Goal: Information Seeking & Learning: Learn about a topic

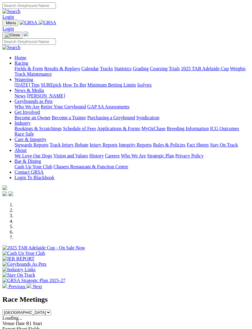
scroll to position [102, 0]
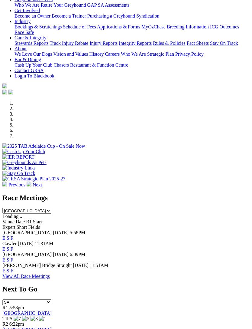
click at [13, 257] on link "F" at bounding box center [12, 259] width 3 height 5
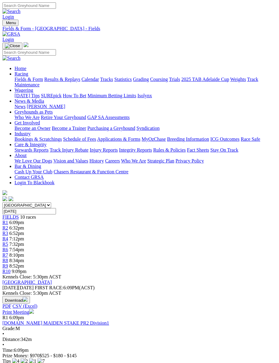
click at [5, 24] on img "Toggle navigation" at bounding box center [5, 24] width 0 height 0
click at [45, 49] on input "Search" at bounding box center [29, 52] width 54 height 6
type input "Aston [PERSON_NAME]"
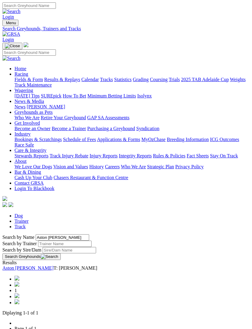
click at [27, 265] on link "Aston [PERSON_NAME]" at bounding box center [27, 267] width 51 height 5
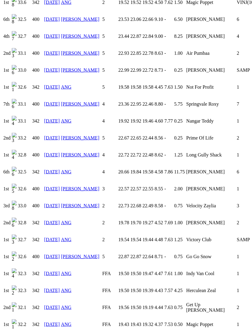
scroll to position [1135, 0]
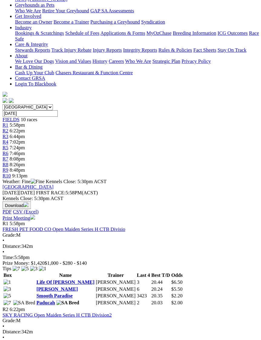
scroll to position [113, 0]
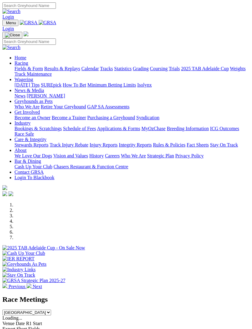
click at [31, 125] on link "Industry" at bounding box center [23, 122] width 16 height 5
click at [28, 62] on link "Racing" at bounding box center [22, 62] width 14 height 5
click at [133, 71] on link "Grading" at bounding box center [141, 68] width 16 height 5
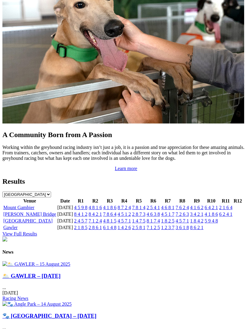
scroll to position [544, 0]
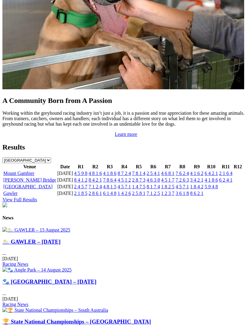
click at [11, 189] on link "[GEOGRAPHIC_DATA]" at bounding box center [27, 186] width 49 height 5
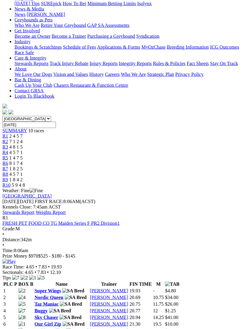
scroll to position [39, 0]
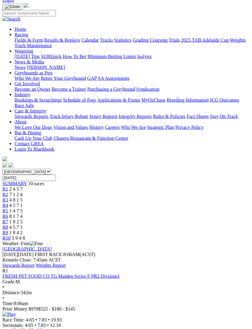
click at [34, 262] on link "Stewards Report" at bounding box center [18, 264] width 32 height 5
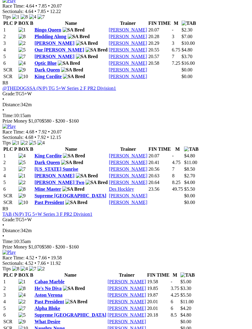
scroll to position [1110, 0]
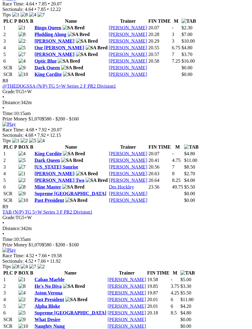
click at [16, 127] on img at bounding box center [8, 124] width 13 height 5
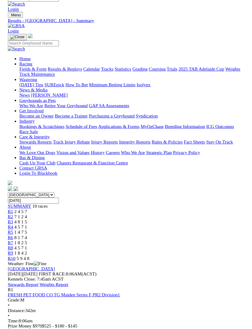
scroll to position [1110, 0]
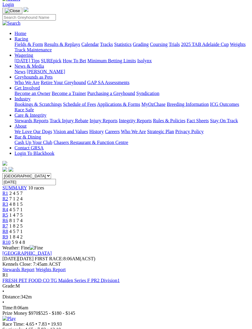
scroll to position [0, 0]
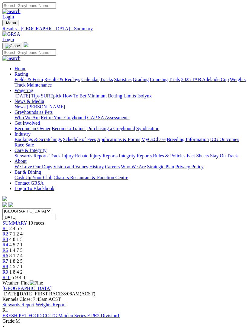
click at [34, 302] on link "Stewards Report" at bounding box center [18, 304] width 32 height 5
